Goal: Task Accomplishment & Management: Manage account settings

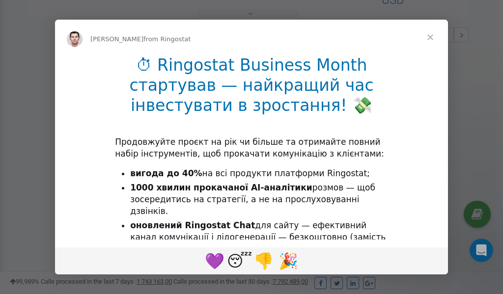
click at [433, 37] on span "Close" at bounding box center [430, 37] width 35 height 35
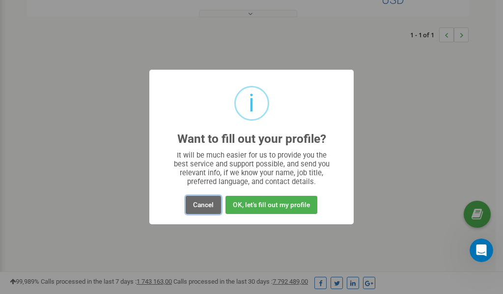
click at [201, 204] on button "Cancel" at bounding box center [203, 205] width 35 height 18
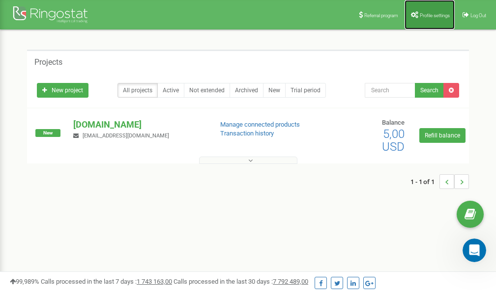
click at [427, 10] on link "Profile settings" at bounding box center [429, 14] width 50 height 29
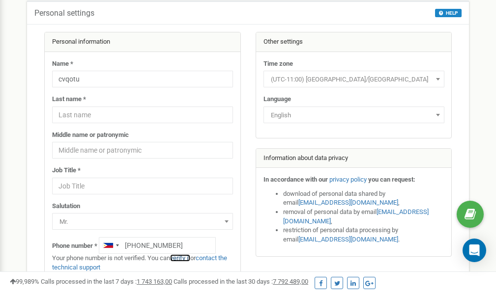
click at [186, 258] on link "verify it" at bounding box center [180, 257] width 20 height 7
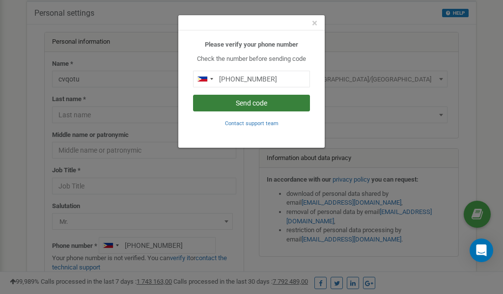
click at [249, 102] on button "Send code" at bounding box center [251, 103] width 117 height 17
